Goal: Information Seeking & Learning: Learn about a topic

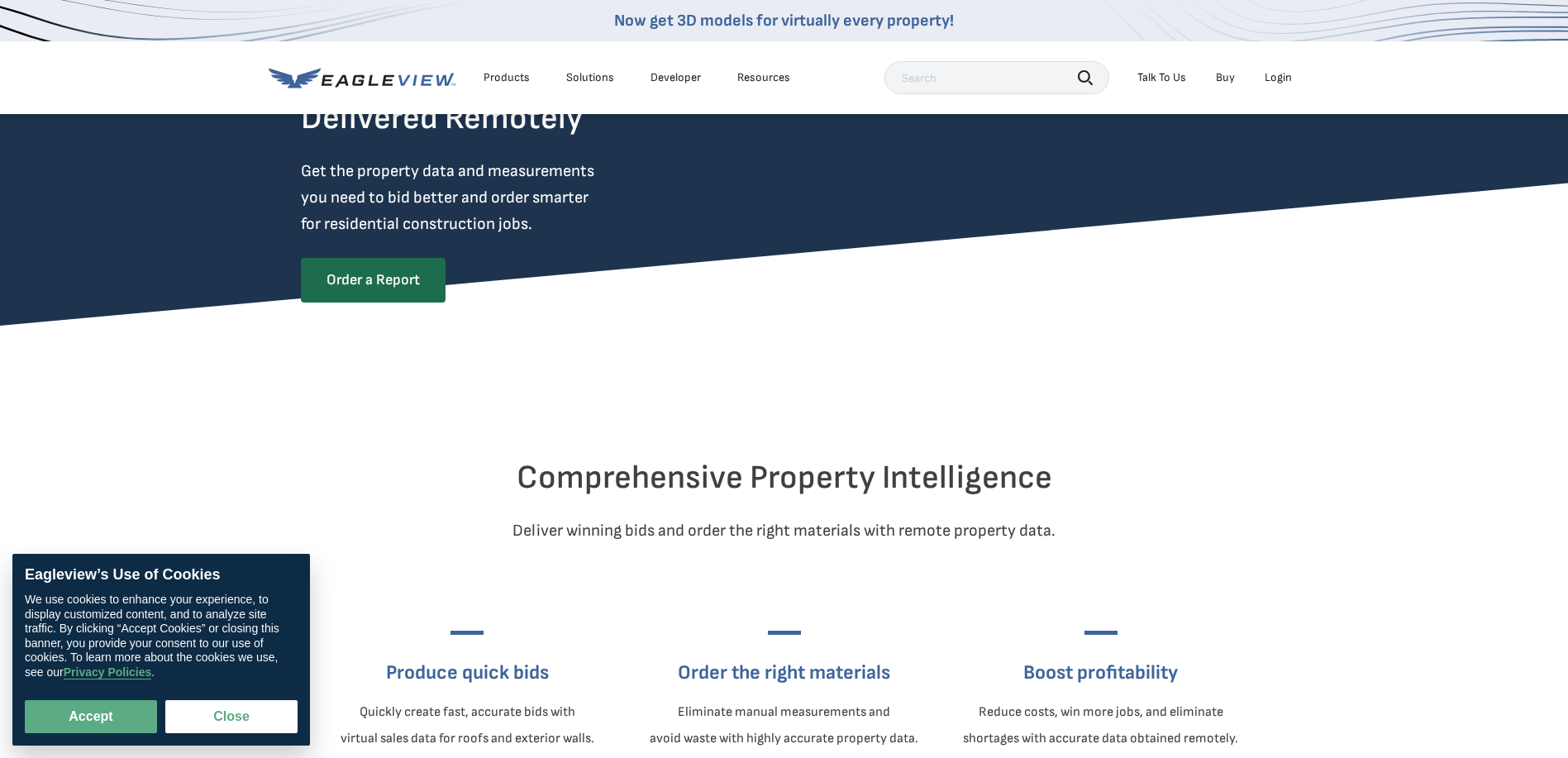
scroll to position [275, 0]
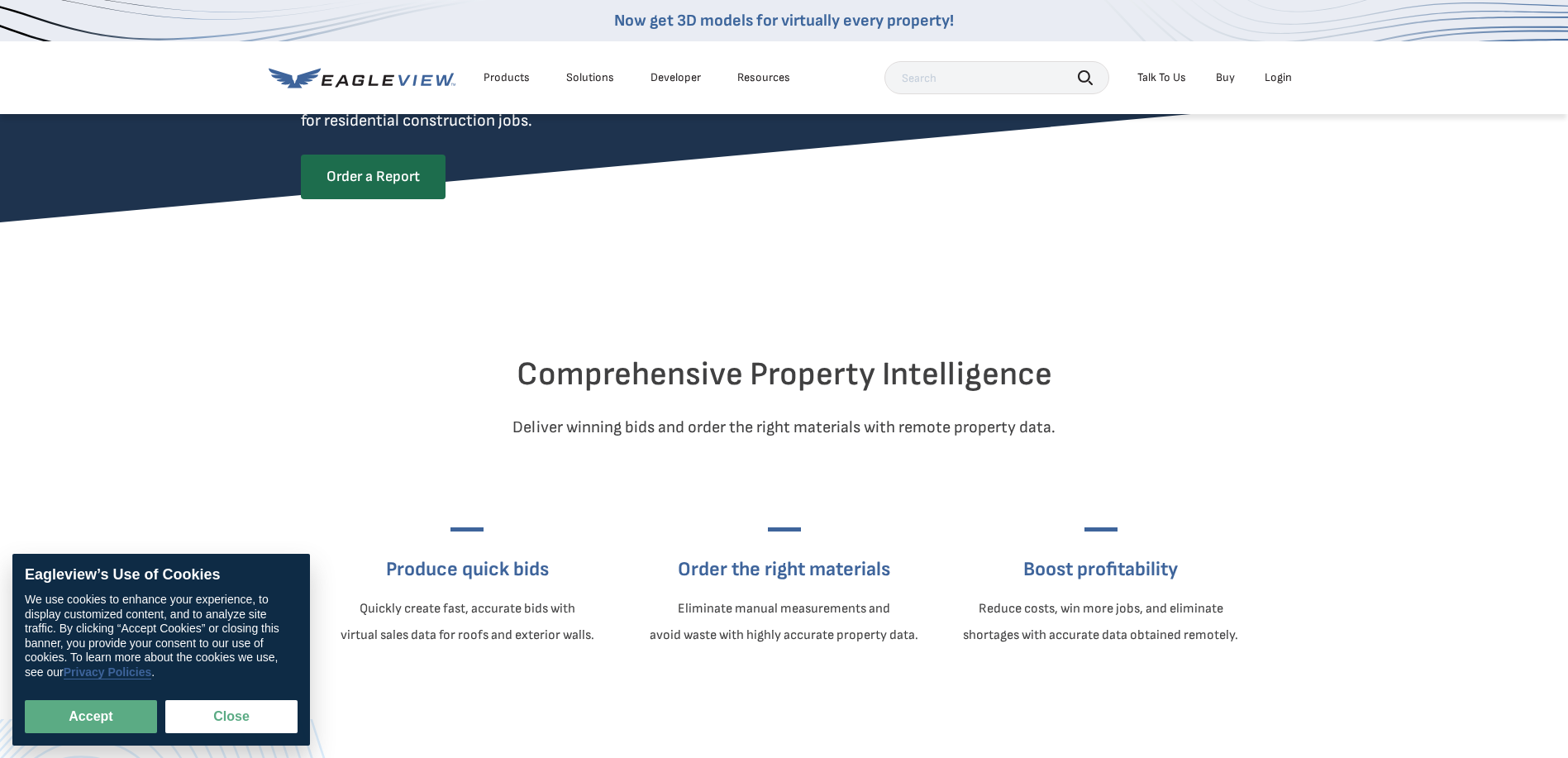
click at [125, 674] on link "Privacy Policies" at bounding box center [108, 673] width 89 height 14
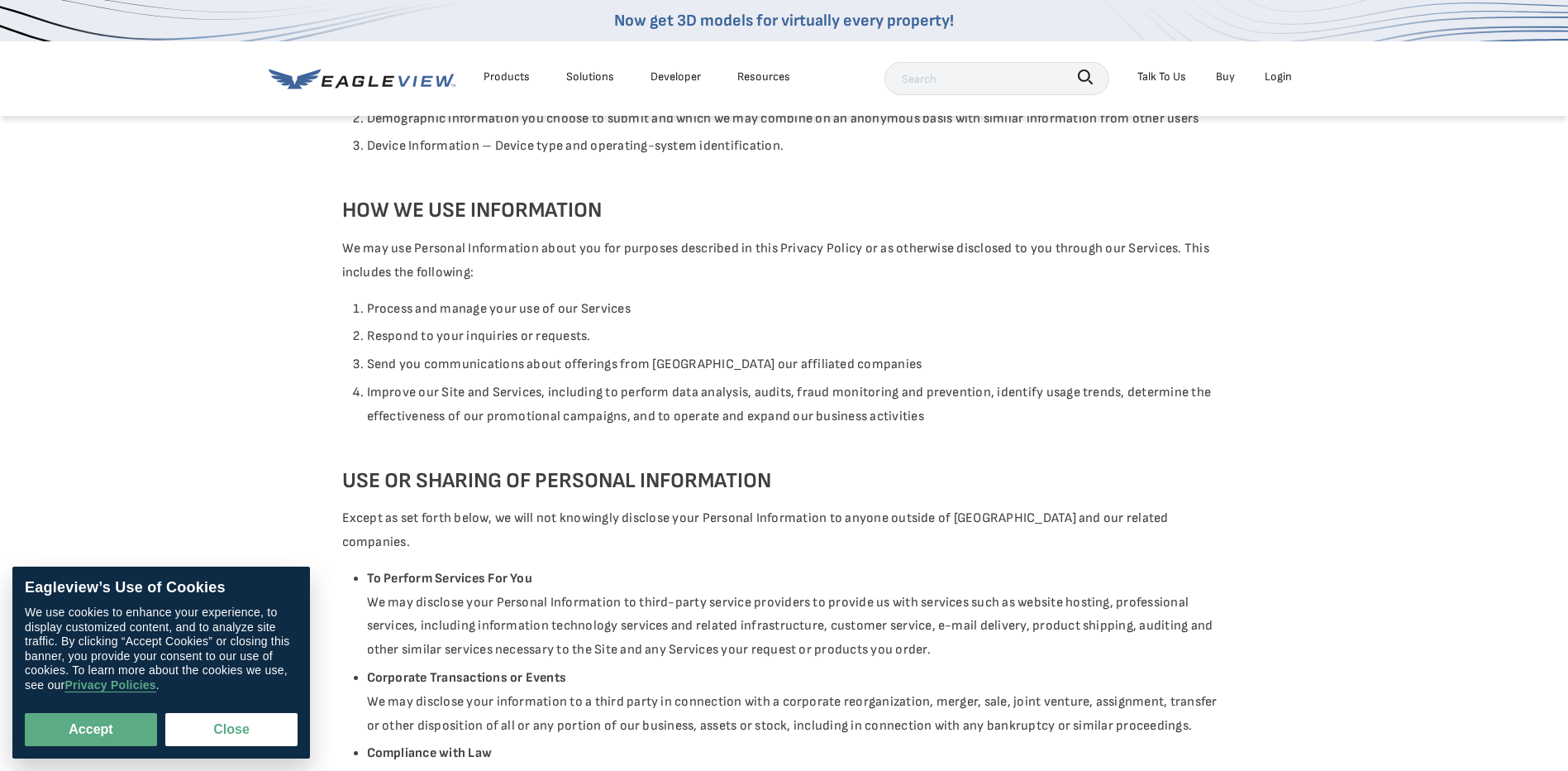
scroll to position [1268, 0]
click at [161, 729] on div "Accept Close" at bounding box center [162, 719] width 273 height 54
click at [191, 725] on button "Close" at bounding box center [231, 729] width 132 height 33
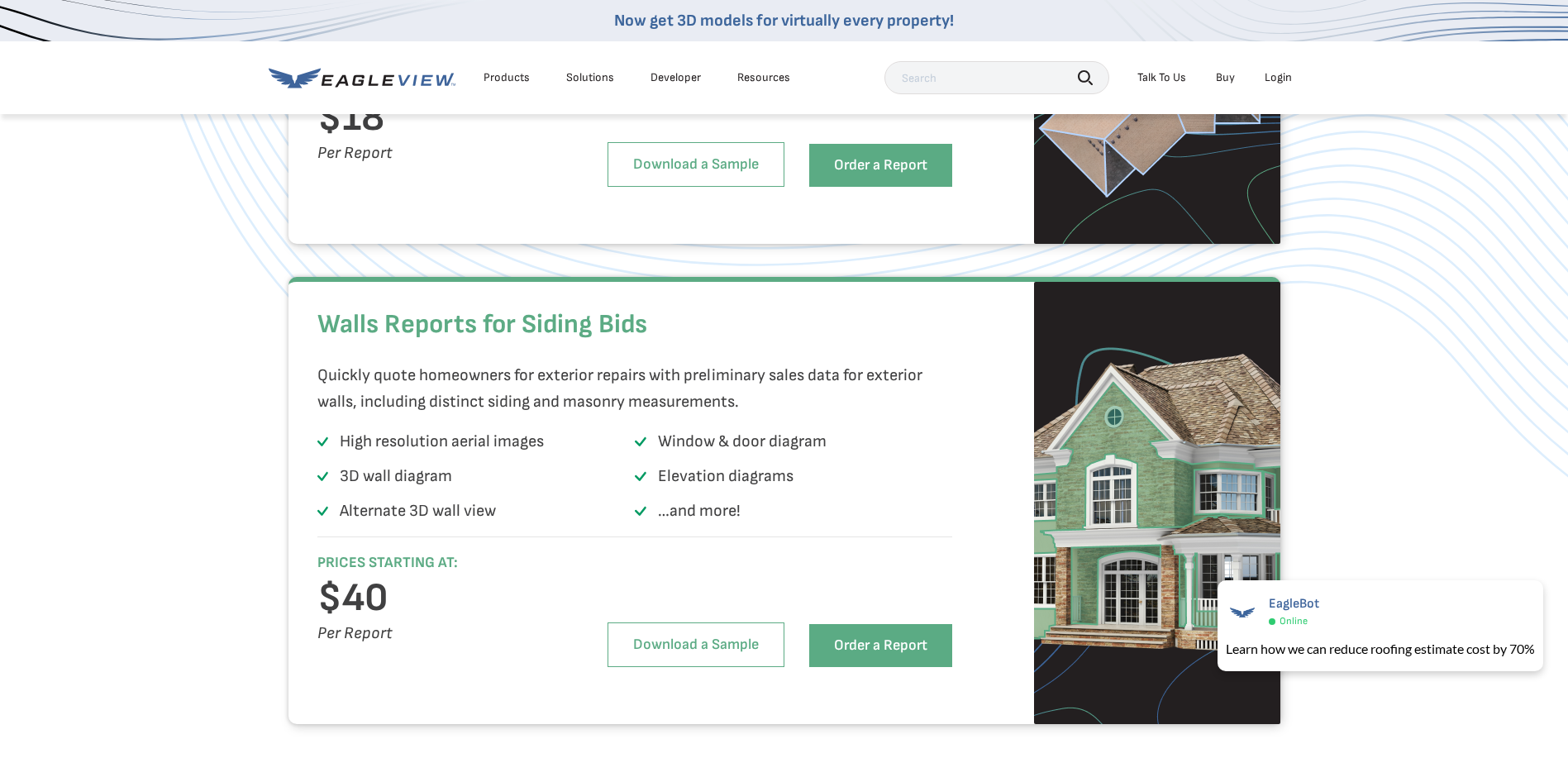
scroll to position [1460, 0]
